Goal: Task Accomplishment & Management: Manage account settings

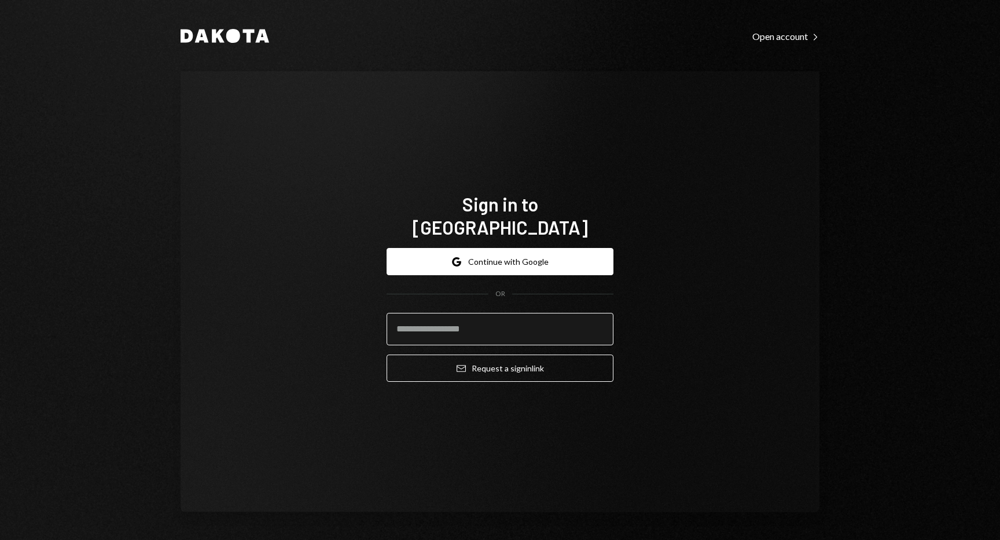
click at [480, 322] on input "email" at bounding box center [500, 329] width 227 height 32
type input "**********"
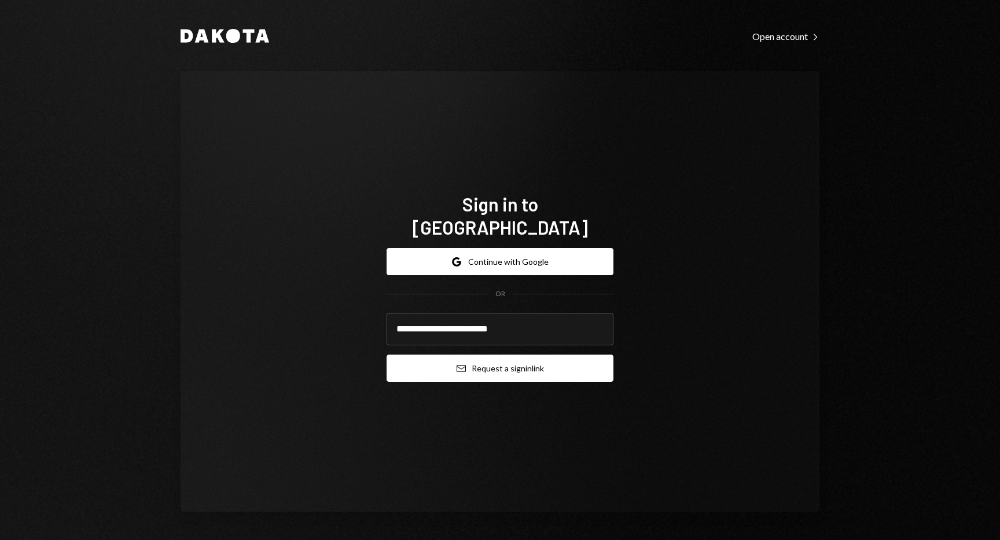
click at [475, 361] on button "Email Request a sign in link" at bounding box center [500, 367] width 227 height 27
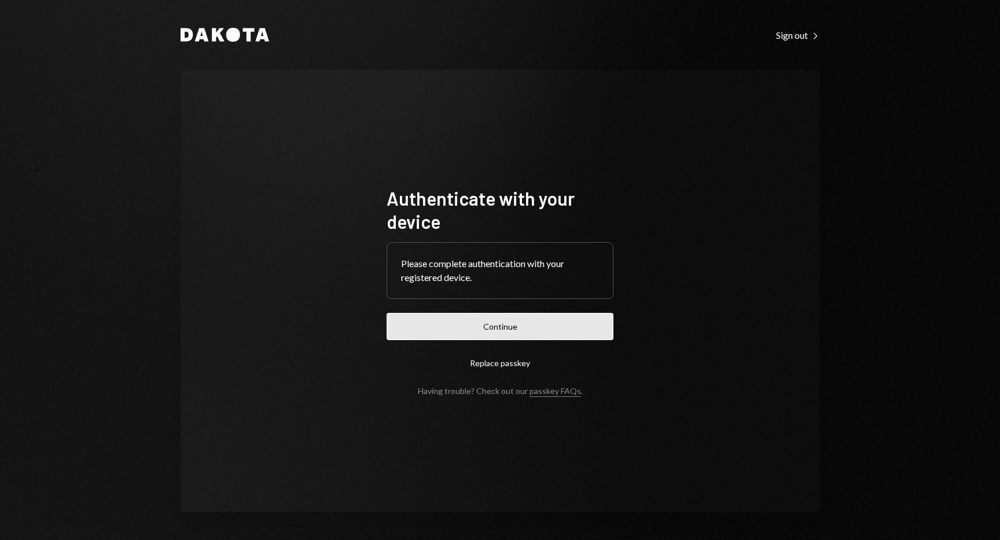
click at [483, 331] on button "Continue" at bounding box center [500, 326] width 227 height 27
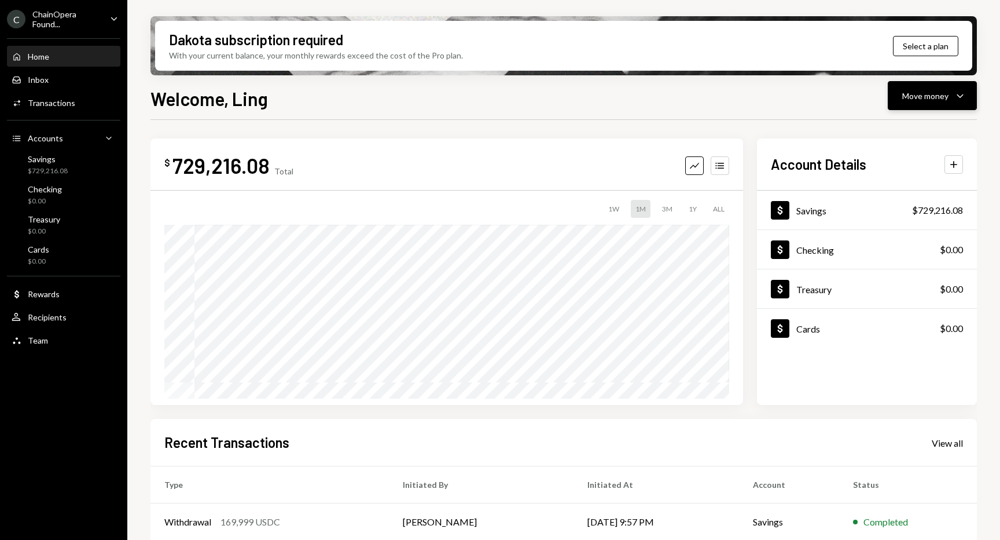
click at [922, 98] on div "Move money" at bounding box center [926, 96] width 46 height 12
click at [892, 134] on div "Send" at bounding box center [923, 130] width 85 height 12
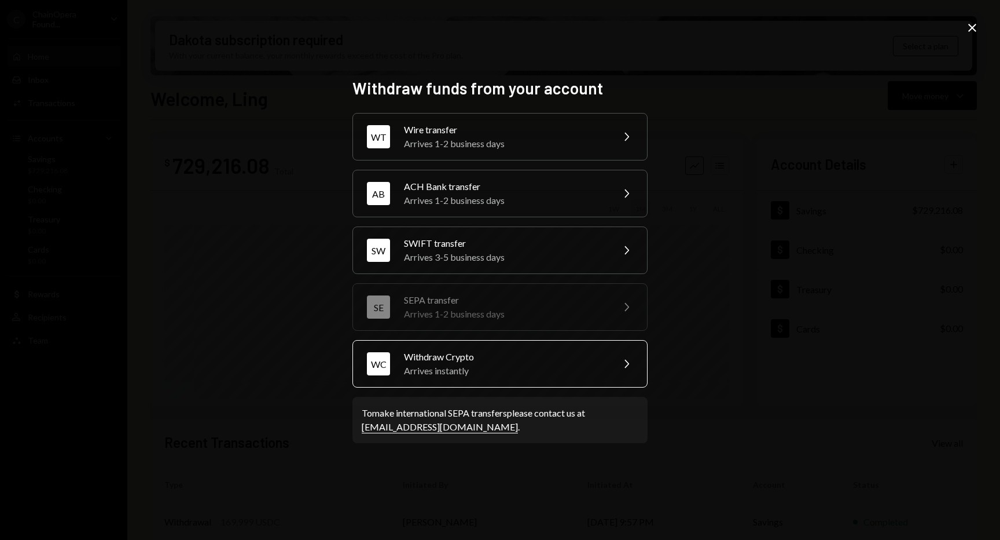
click at [499, 360] on div "Withdraw Crypto" at bounding box center [504, 357] width 201 height 14
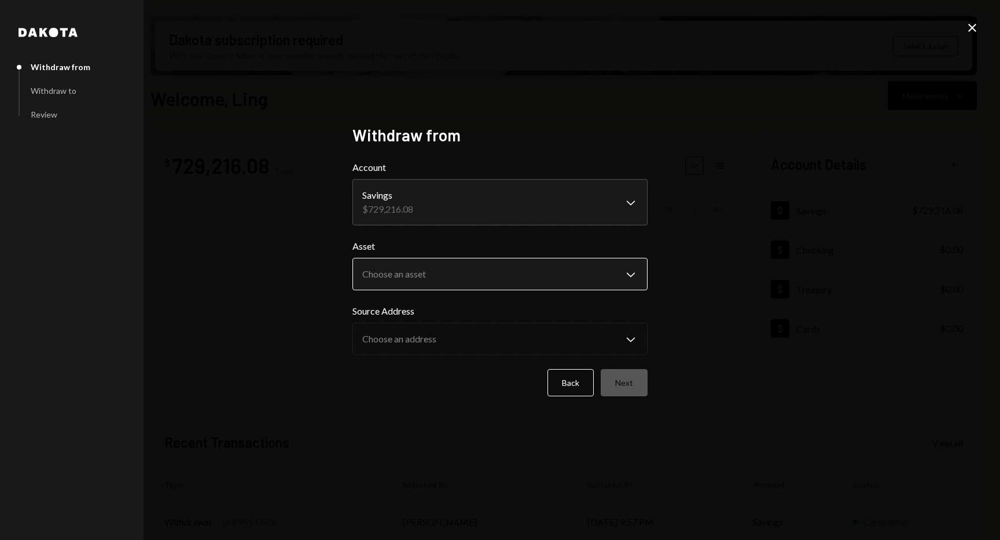
click at [445, 270] on body "C ChainOpera Found... Caret Down Home Home Inbox Inbox Activities Transactions …" at bounding box center [500, 270] width 1000 height 540
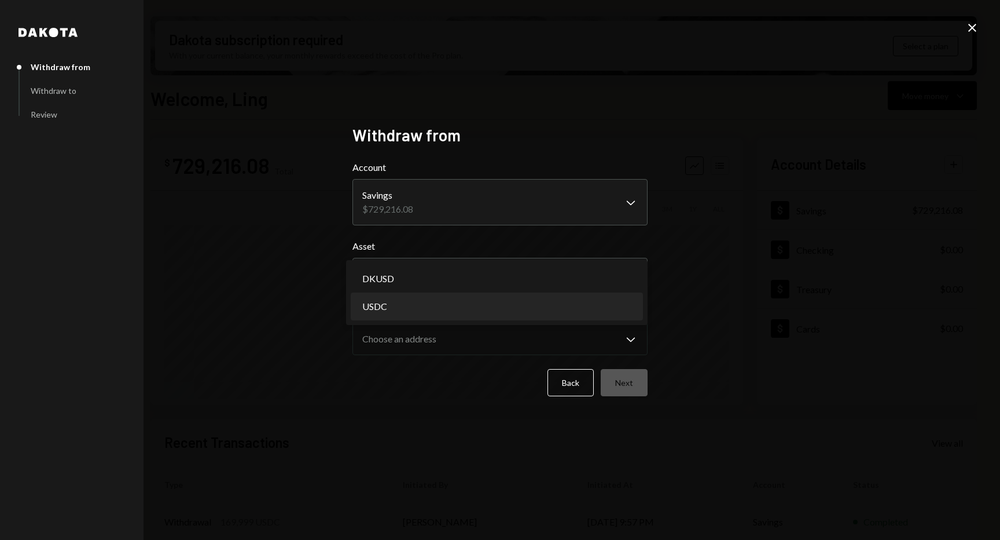
select select "****"
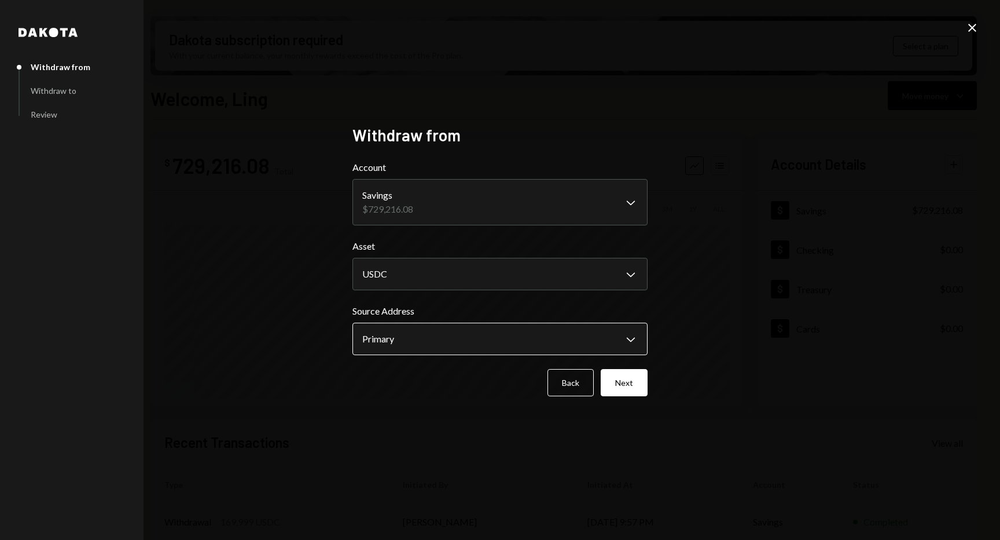
click at [427, 342] on body "C ChainOpera Found... Caret Down Home Home Inbox Inbox Activities Transactions …" at bounding box center [500, 270] width 1000 height 540
click at [406, 404] on div "**********" at bounding box center [500, 269] width 295 height 289
click at [621, 383] on button "Next" at bounding box center [624, 382] width 47 height 27
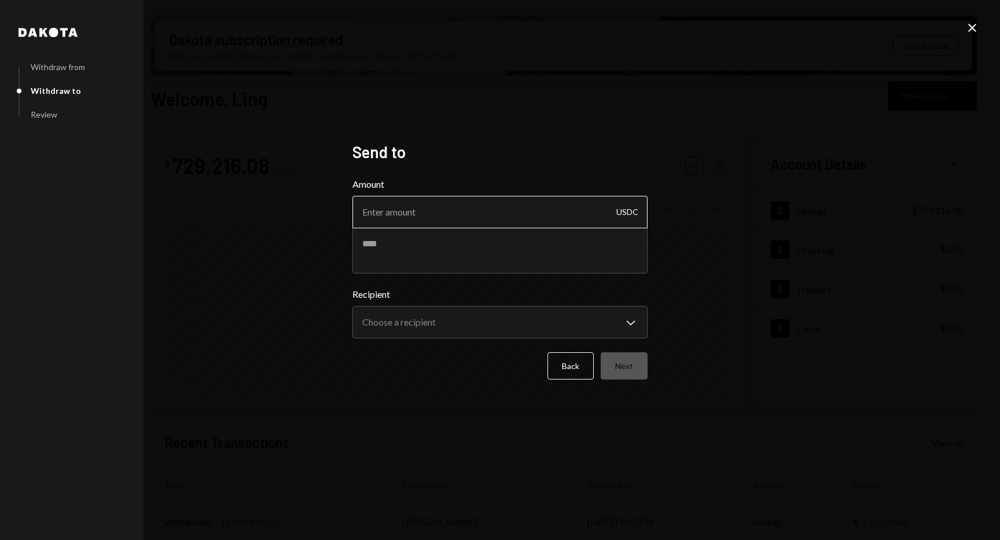
click at [465, 218] on input "Amount" at bounding box center [500, 212] width 295 height 32
type input "100000"
click at [434, 362] on div "Back Next" at bounding box center [500, 365] width 295 height 27
drag, startPoint x: 380, startPoint y: 215, endPoint x: 405, endPoint y: 214, distance: 25.0
click at [405, 214] on input "100000" at bounding box center [500, 212] width 295 height 32
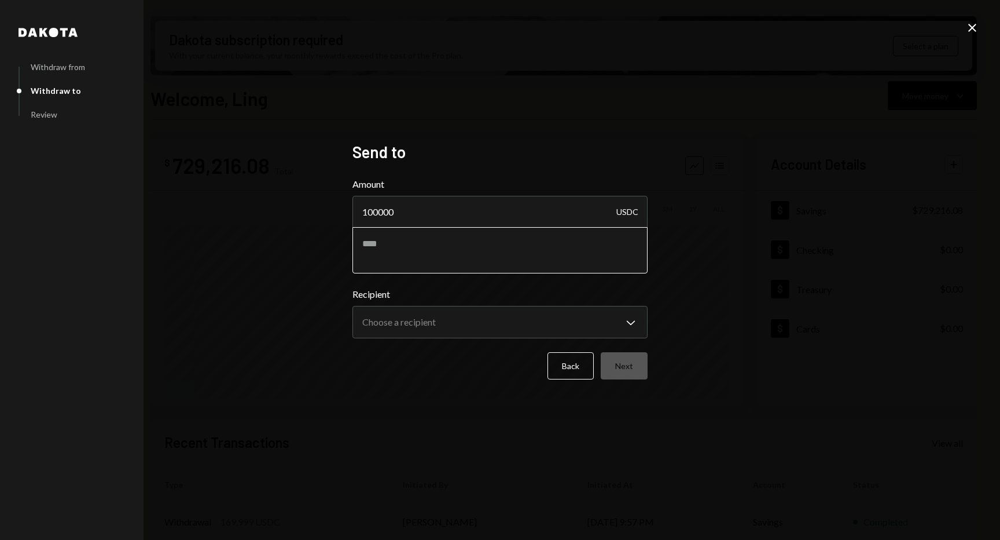
click at [403, 256] on textarea at bounding box center [500, 250] width 295 height 46
type textarea "**********"
click at [445, 326] on body "C ChainOpera Found... Caret Down Home Home Inbox Inbox Activities Transactions …" at bounding box center [500, 270] width 1000 height 540
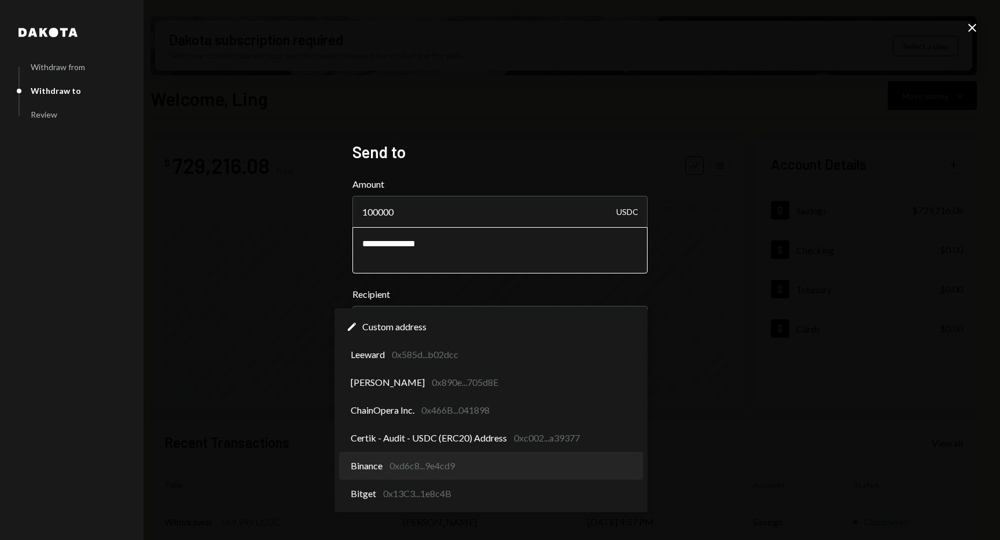
select select "**********"
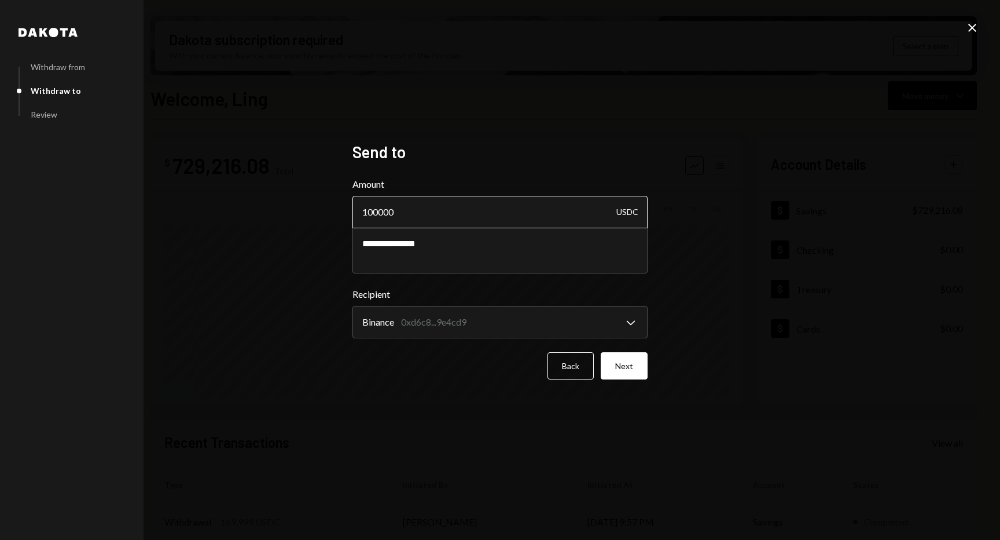
drag, startPoint x: 380, startPoint y: 214, endPoint x: 408, endPoint y: 211, distance: 27.4
click at [408, 211] on input "100000" at bounding box center [500, 212] width 295 height 32
click at [634, 372] on button "Next" at bounding box center [624, 365] width 47 height 27
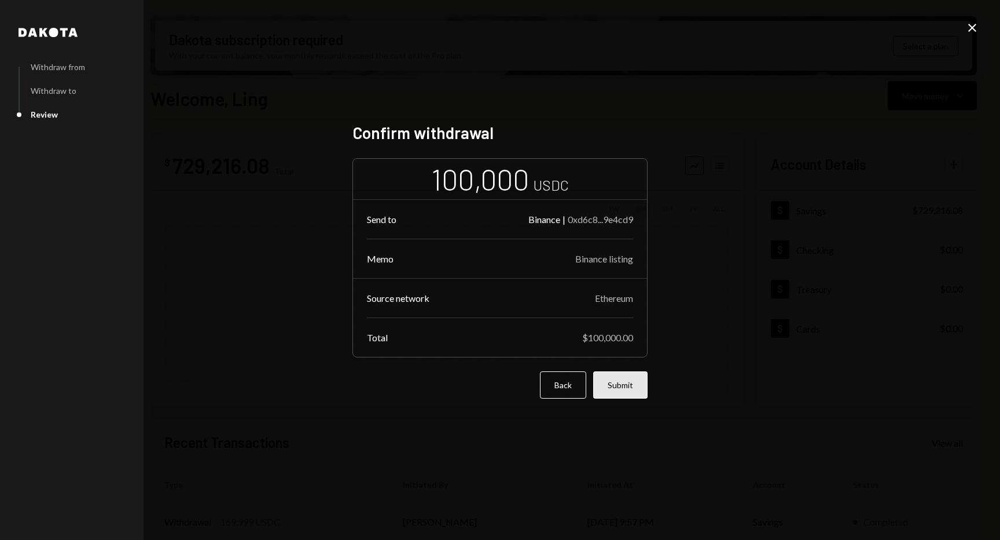
click at [622, 390] on button "Submit" at bounding box center [620, 384] width 54 height 27
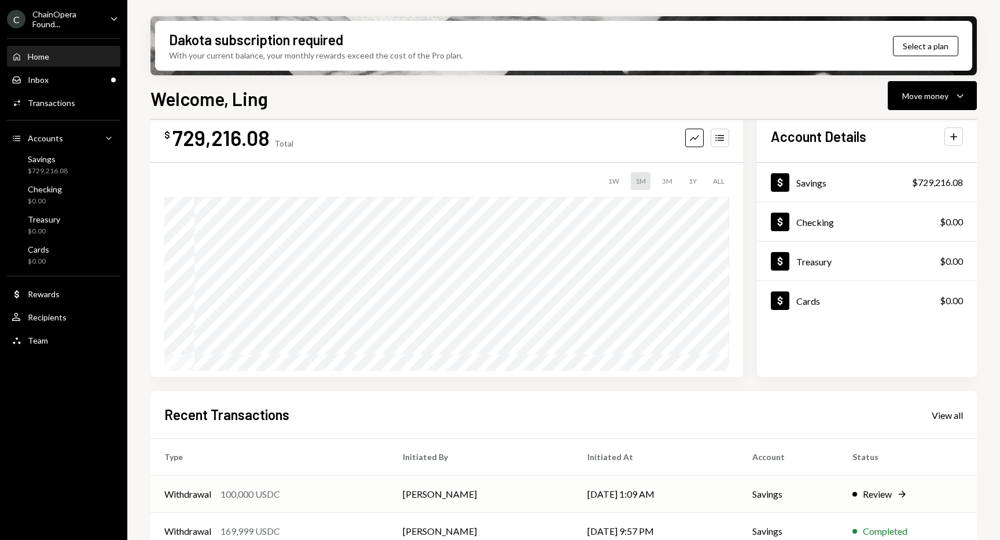
scroll to position [27, 0]
click at [884, 497] on div "Review" at bounding box center [877, 495] width 29 height 14
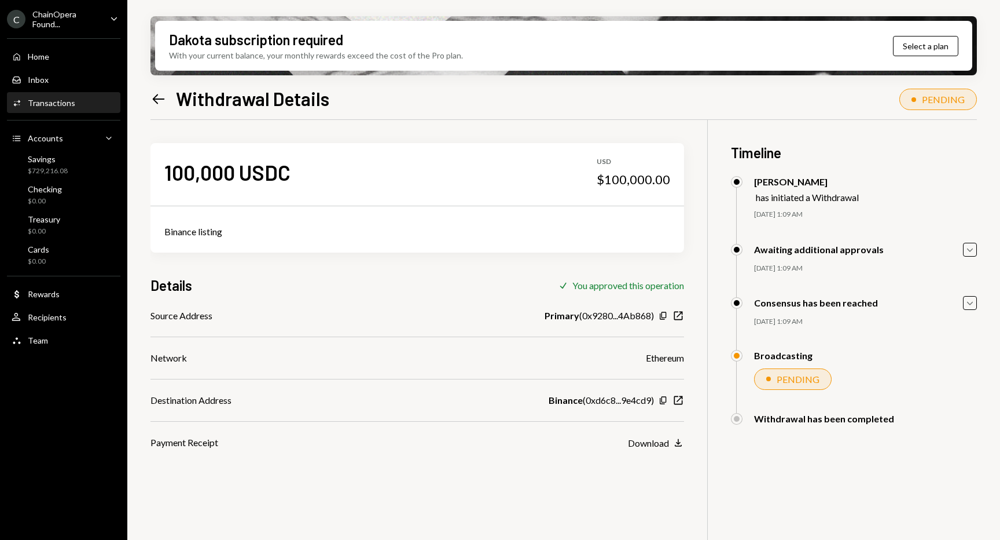
click at [697, 380] on div "100,000 USDC USD $100,000.00 Binance listing Details Check You approved this op…" at bounding box center [564, 390] width 827 height 540
click at [155, 99] on icon "Left Arrow" at bounding box center [159, 99] width 16 height 16
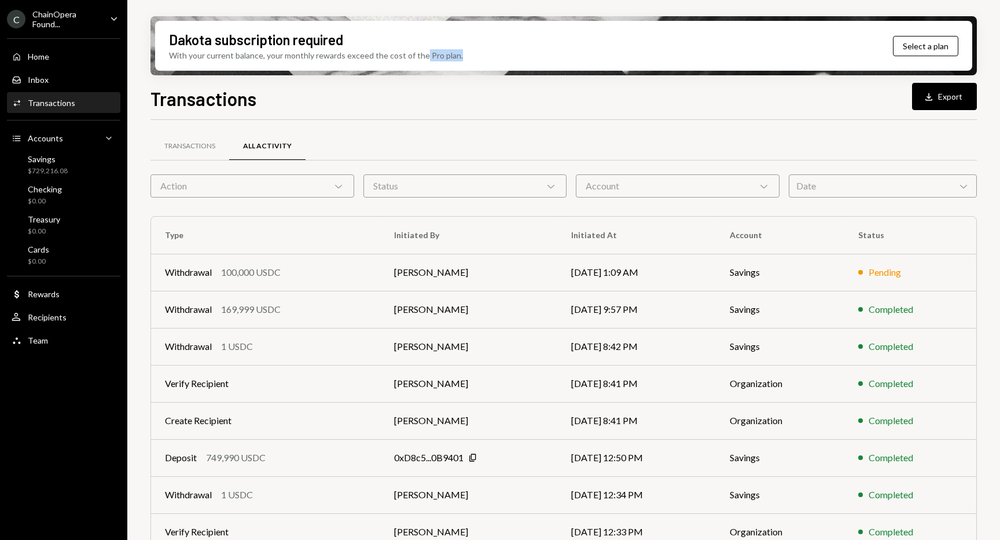
drag, startPoint x: 421, startPoint y: 56, endPoint x: 482, endPoint y: 58, distance: 61.4
click at [482, 58] on div "Dakota subscription required With your current balance, your monthly rewards ex…" at bounding box center [563, 46] width 817 height 50
click at [922, 44] on button "Select a plan" at bounding box center [925, 46] width 65 height 20
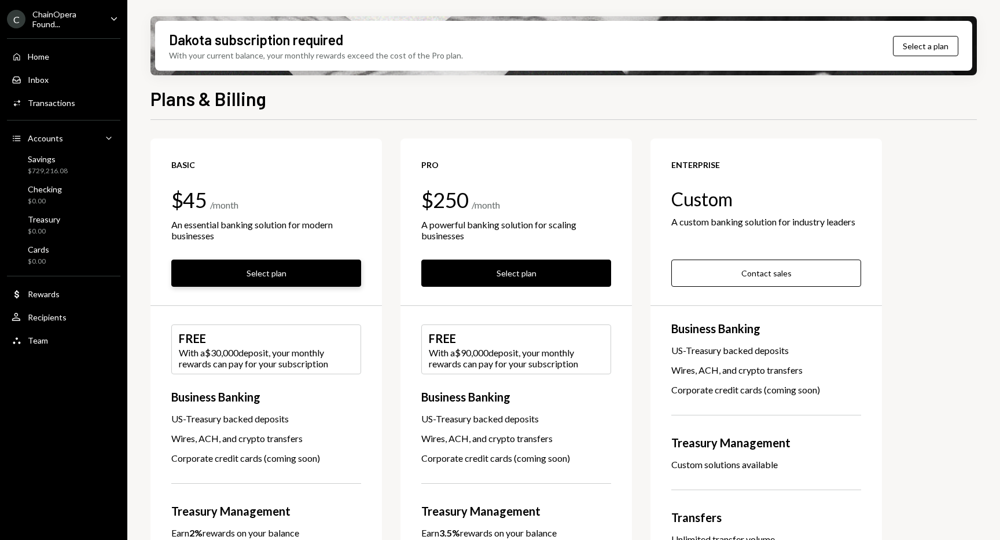
click at [291, 273] on button "Select plan" at bounding box center [266, 272] width 190 height 27
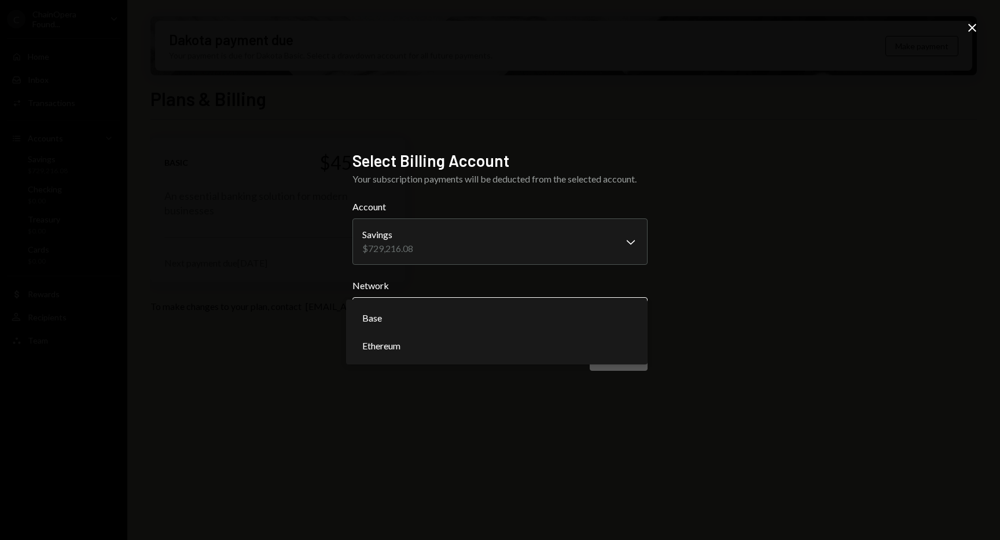
click at [533, 325] on body "**********" at bounding box center [500, 270] width 1000 height 540
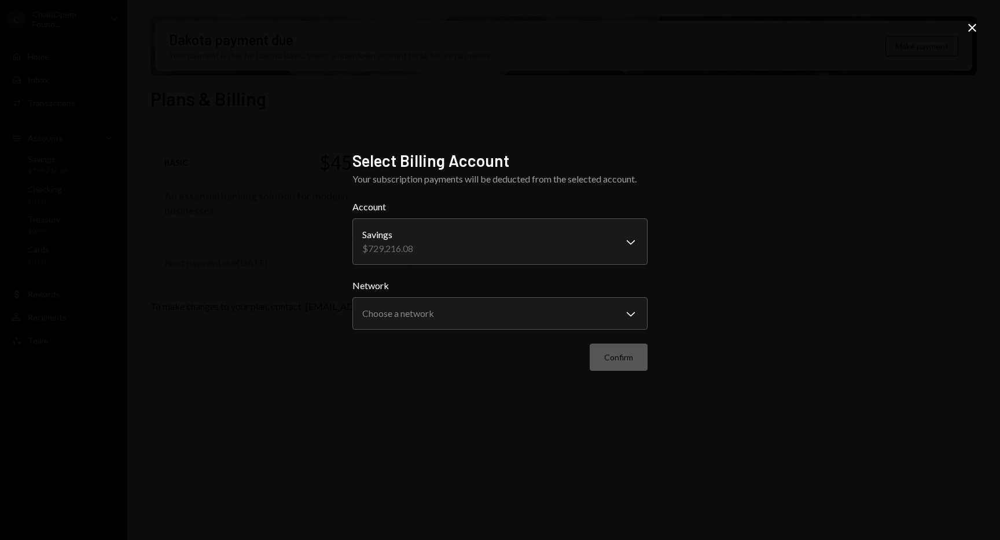
click at [705, 276] on div "**********" at bounding box center [500, 270] width 1000 height 540
click at [578, 317] on body "**********" at bounding box center [500, 270] width 1000 height 540
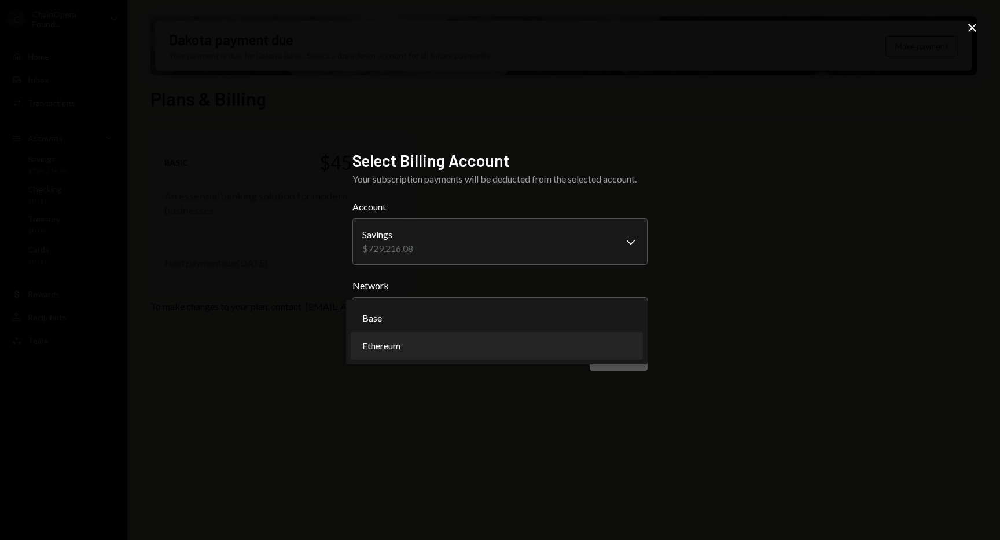
select select "**********"
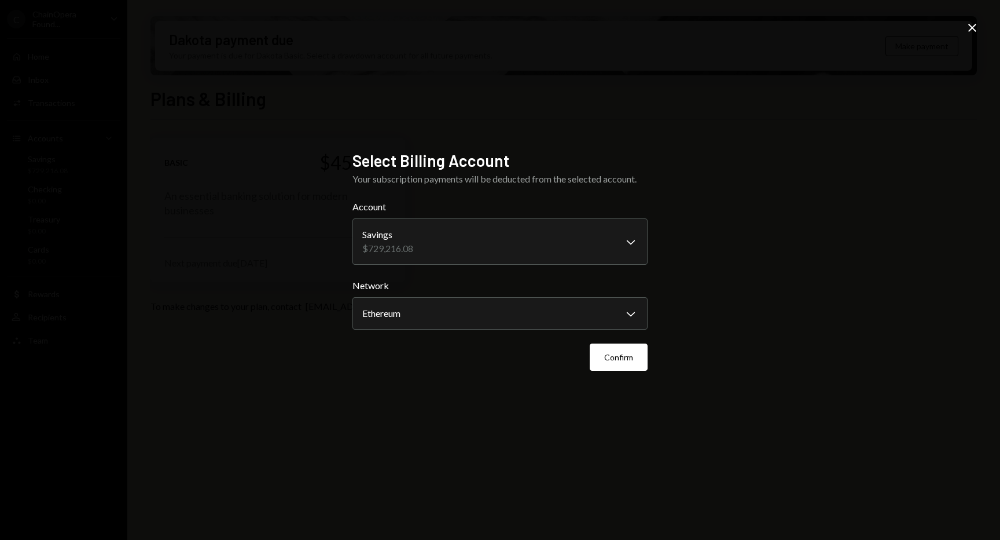
click at [975, 25] on icon "Close" at bounding box center [973, 28] width 14 height 14
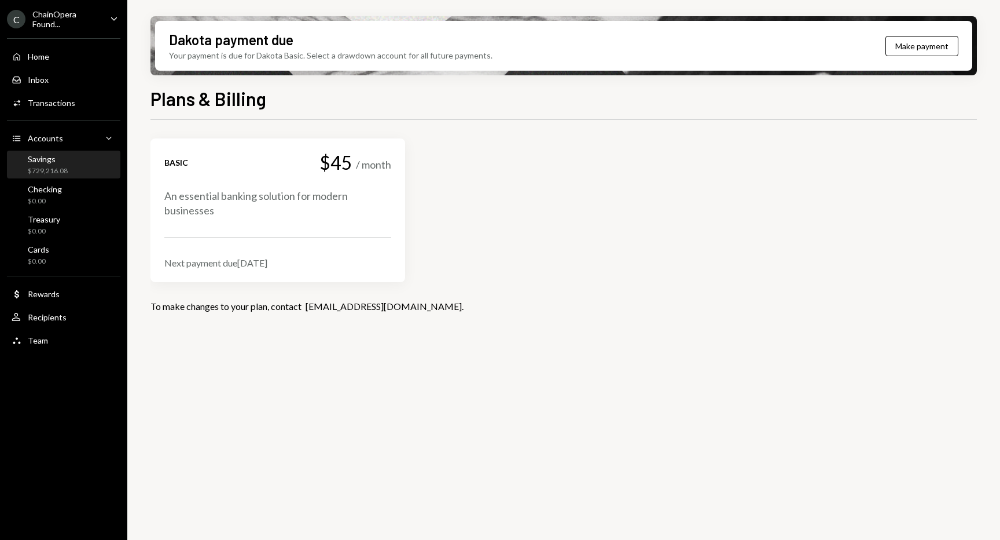
click at [54, 163] on div "Savings $729,216.08" at bounding box center [48, 165] width 40 height 22
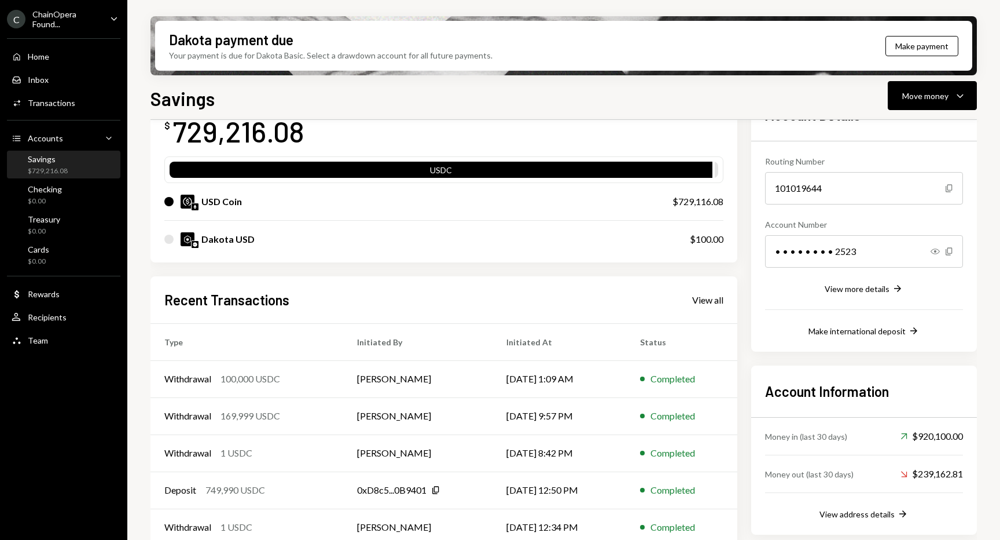
scroll to position [96, 0]
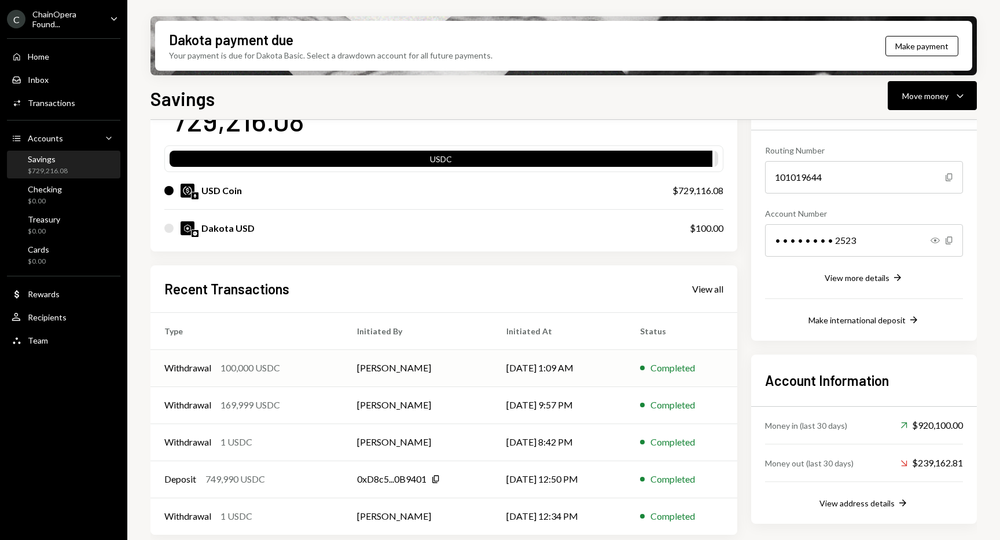
click at [323, 366] on div "Withdrawal 100,000 USDC" at bounding box center [246, 368] width 165 height 14
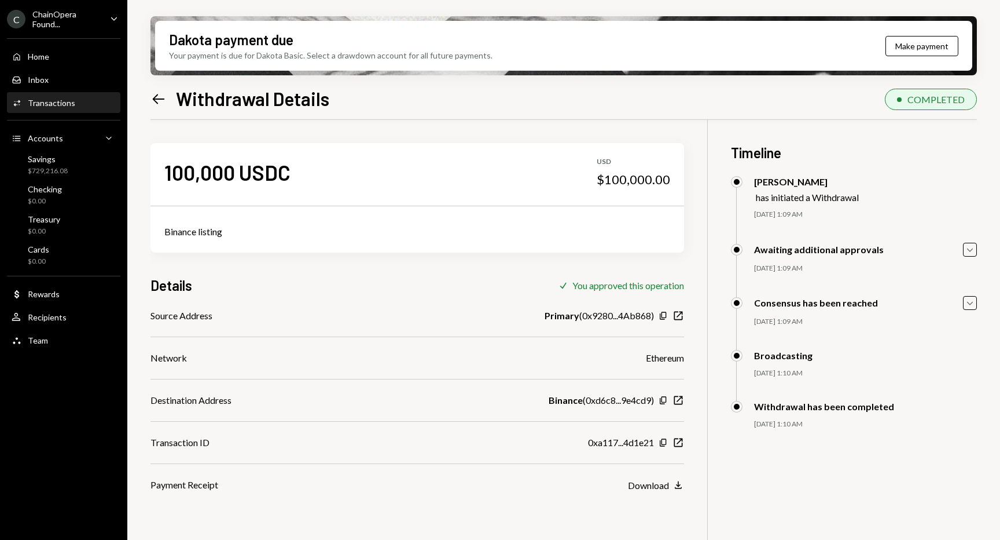
scroll to position [27, 0]
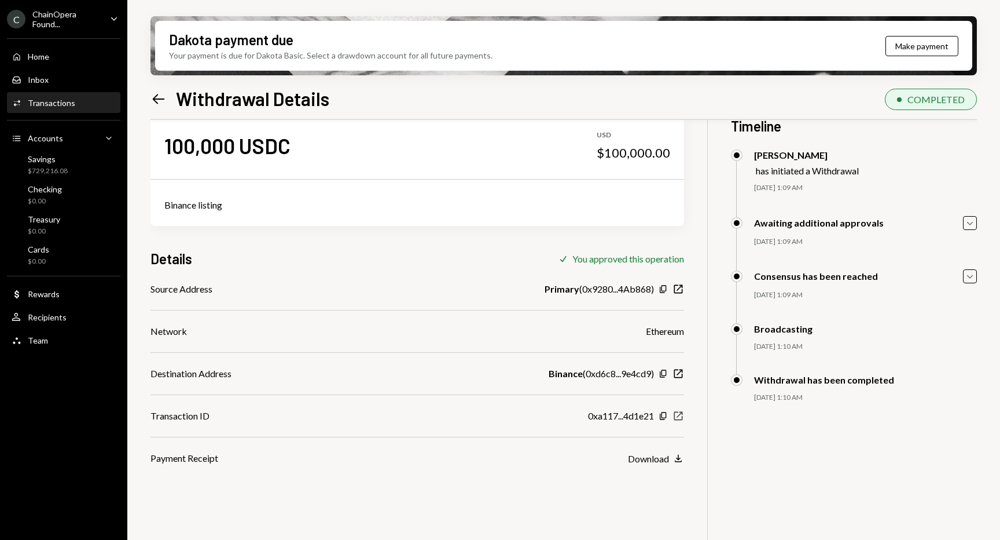
click at [681, 416] on icon "New Window" at bounding box center [679, 416] width 12 height 12
click at [163, 99] on icon "Left Arrow" at bounding box center [159, 99] width 16 height 16
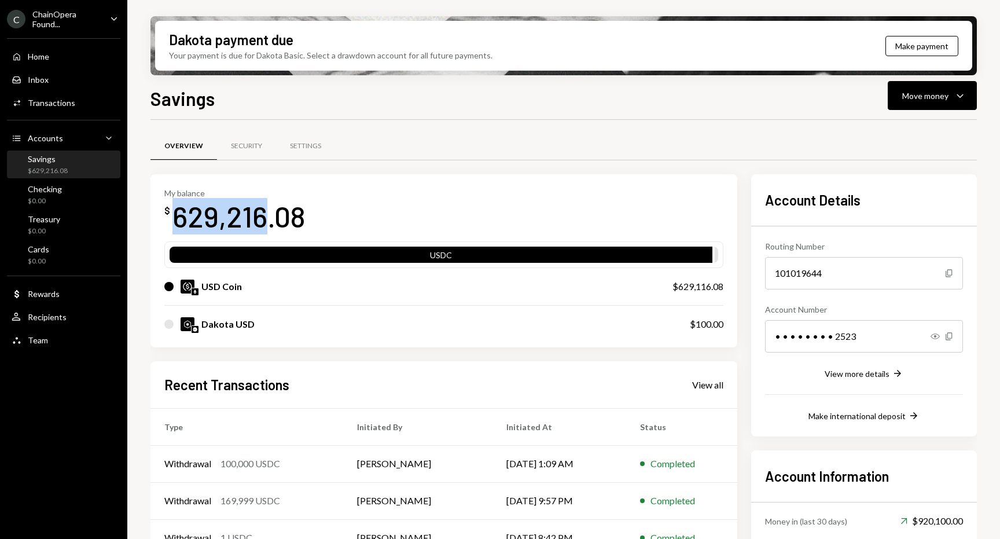
drag, startPoint x: 265, startPoint y: 218, endPoint x: 178, endPoint y: 214, distance: 86.3
click at [178, 214] on div "629,216.08" at bounding box center [239, 216] width 133 height 36
copy div "629,216"
